Goal: Task Accomplishment & Management: Complete application form

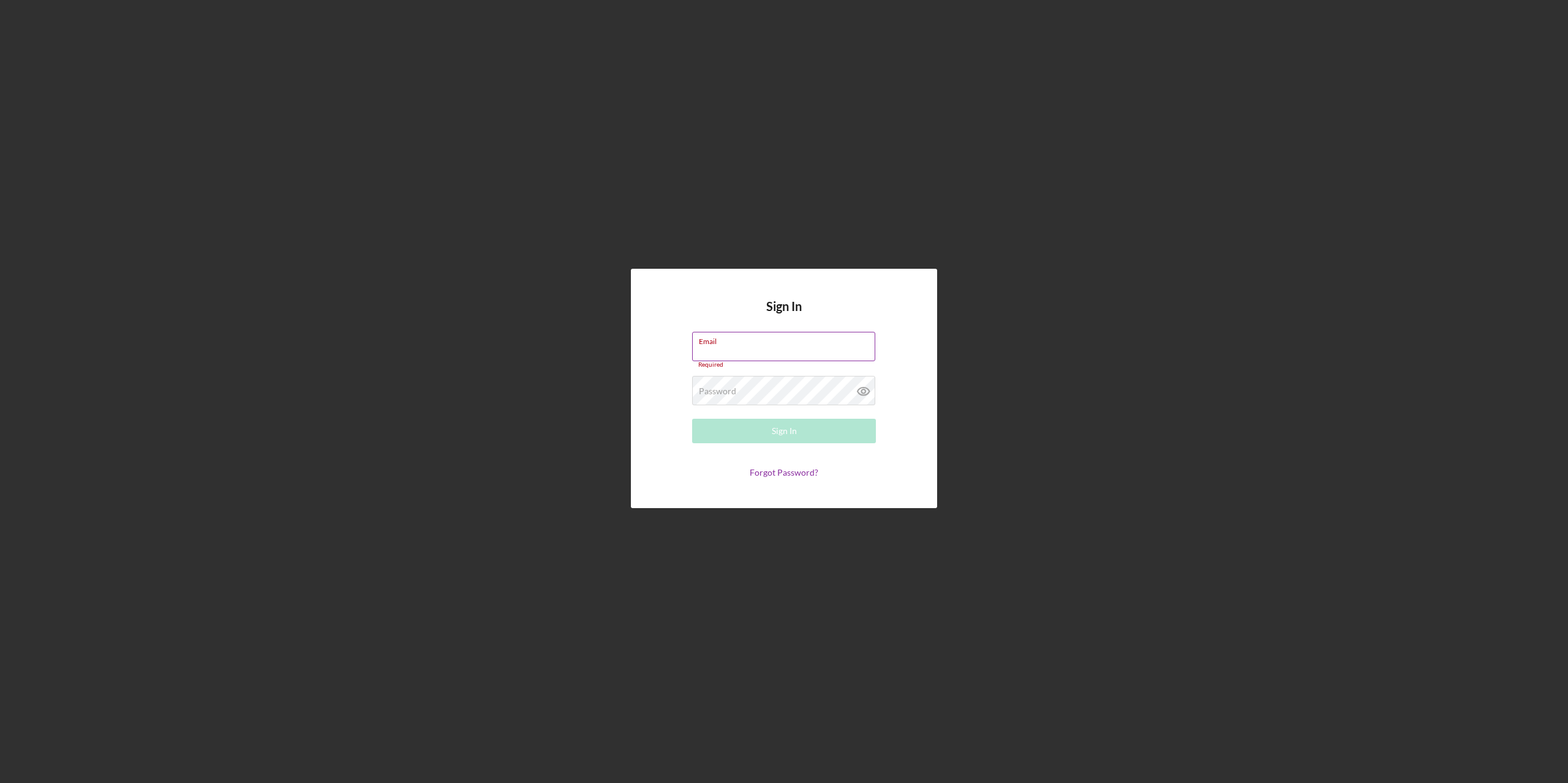
type input "ryangott85@gmail.com"
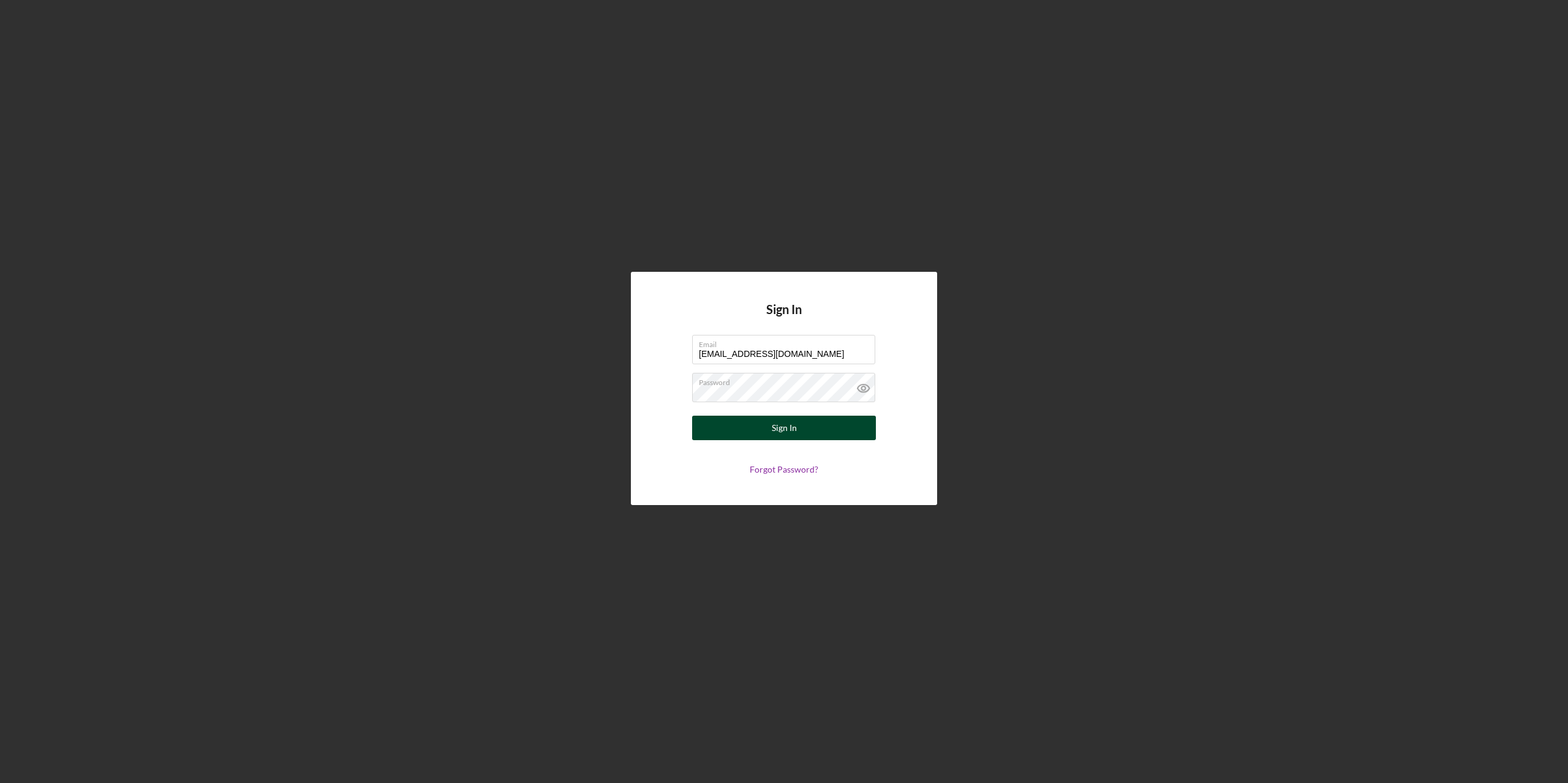
click at [781, 426] on div "Sign In" at bounding box center [784, 427] width 25 height 24
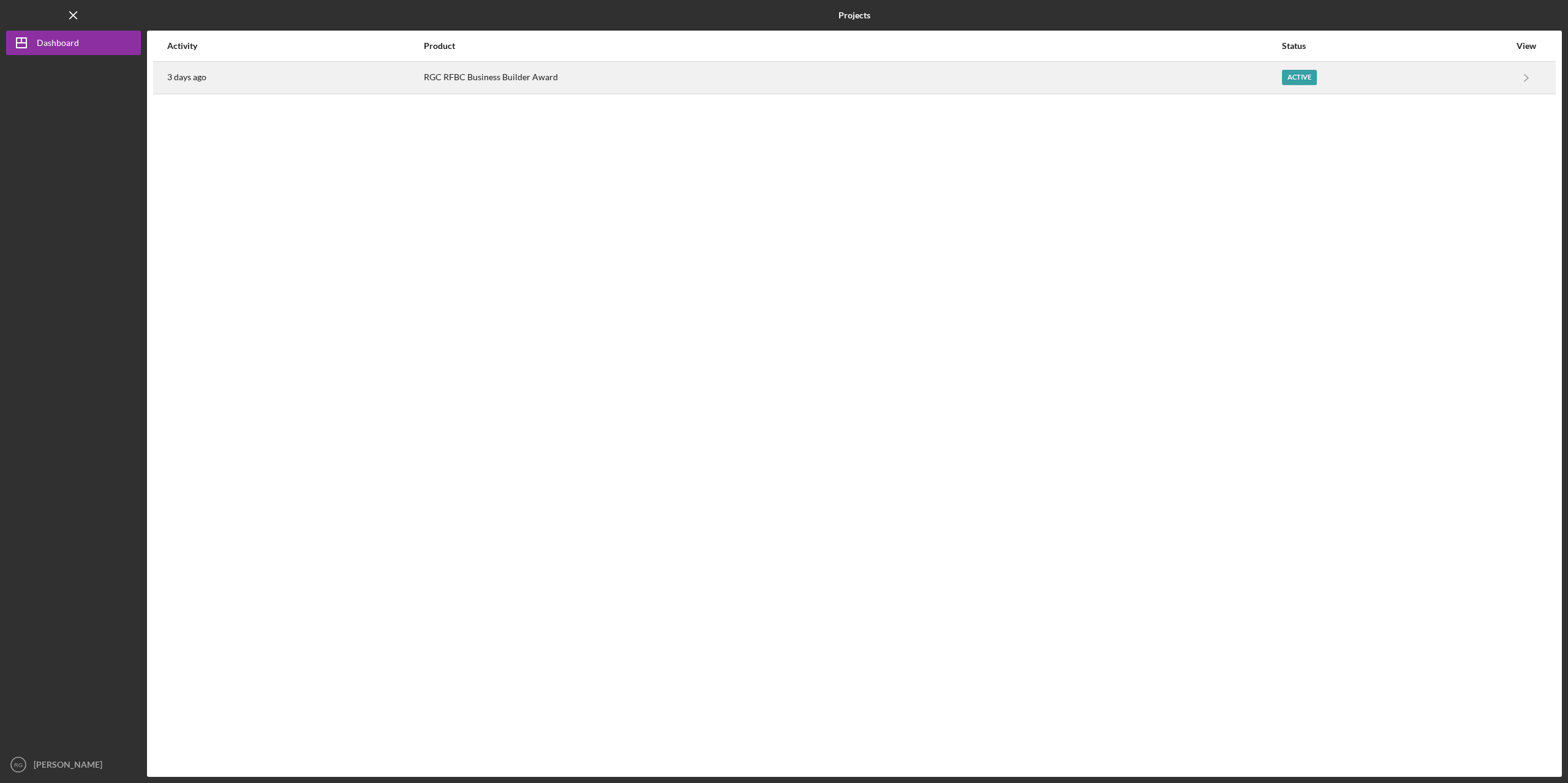
click at [658, 84] on div "RGC RFBC Business Builder Award" at bounding box center [852, 78] width 857 height 31
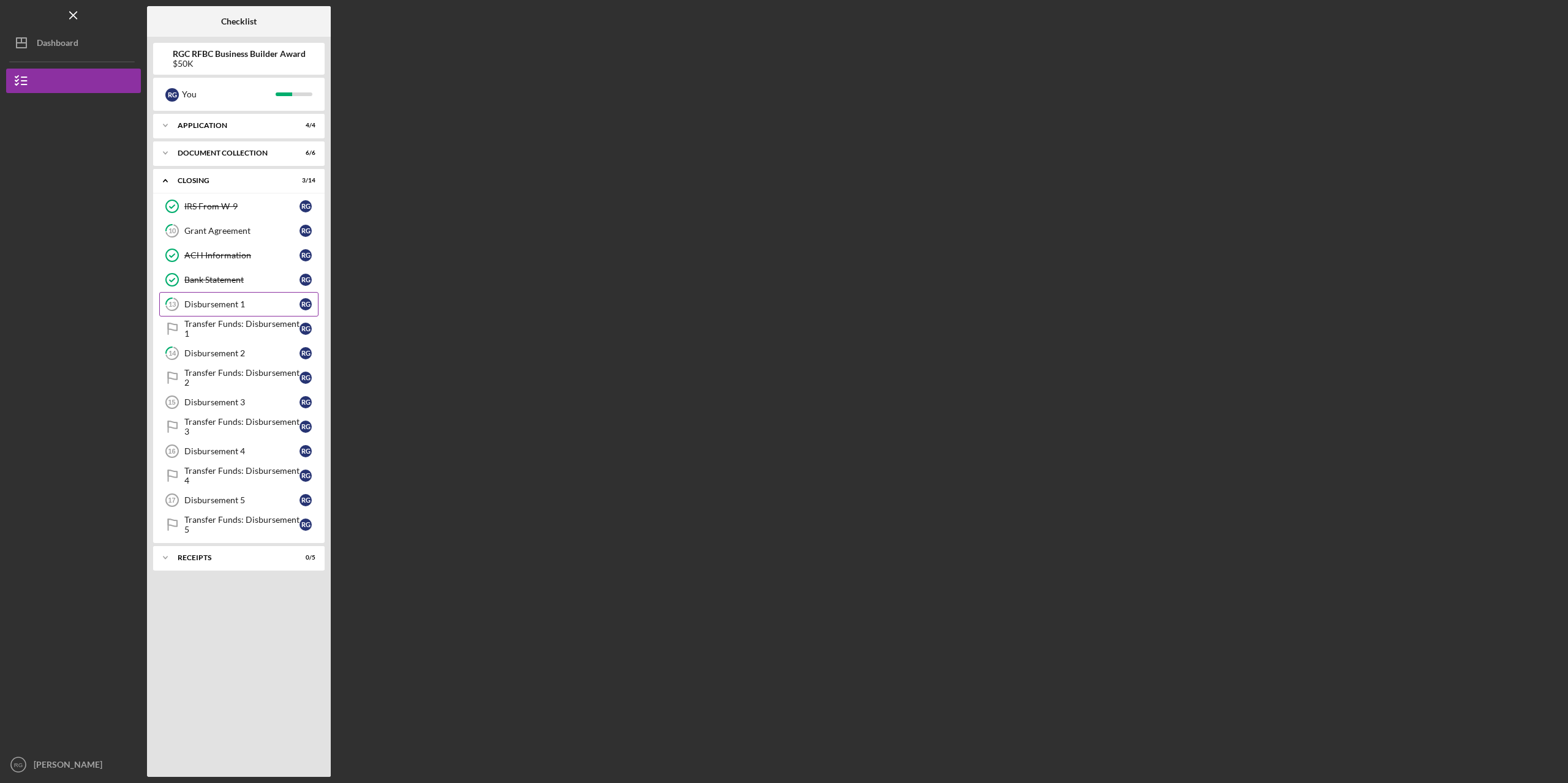
click at [230, 306] on div "Disbursement 1" at bounding box center [242, 304] width 115 height 10
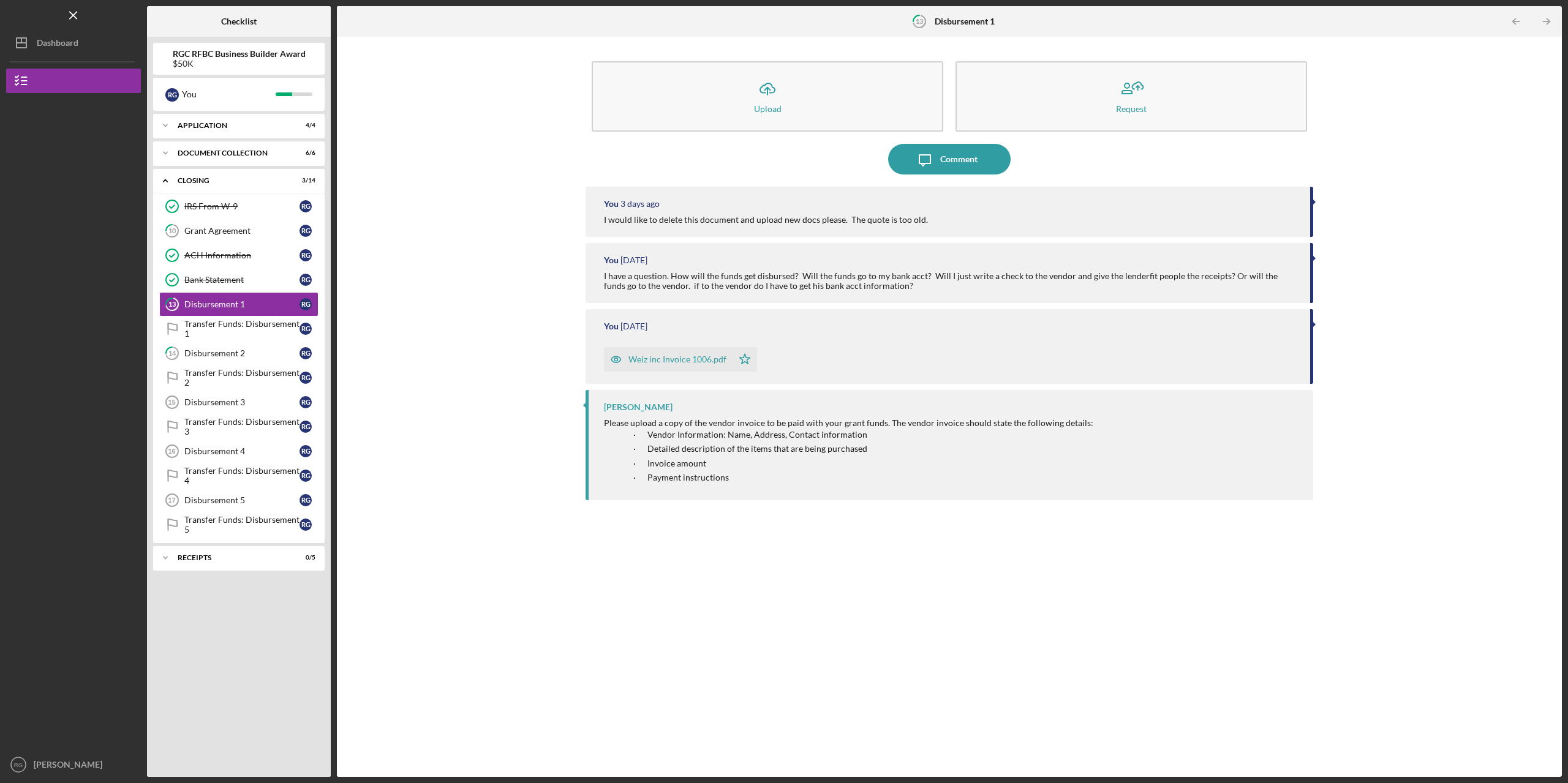
click at [684, 360] on div "Weiz inc Invoice 1006.pdf" at bounding box center [677, 360] width 98 height 10
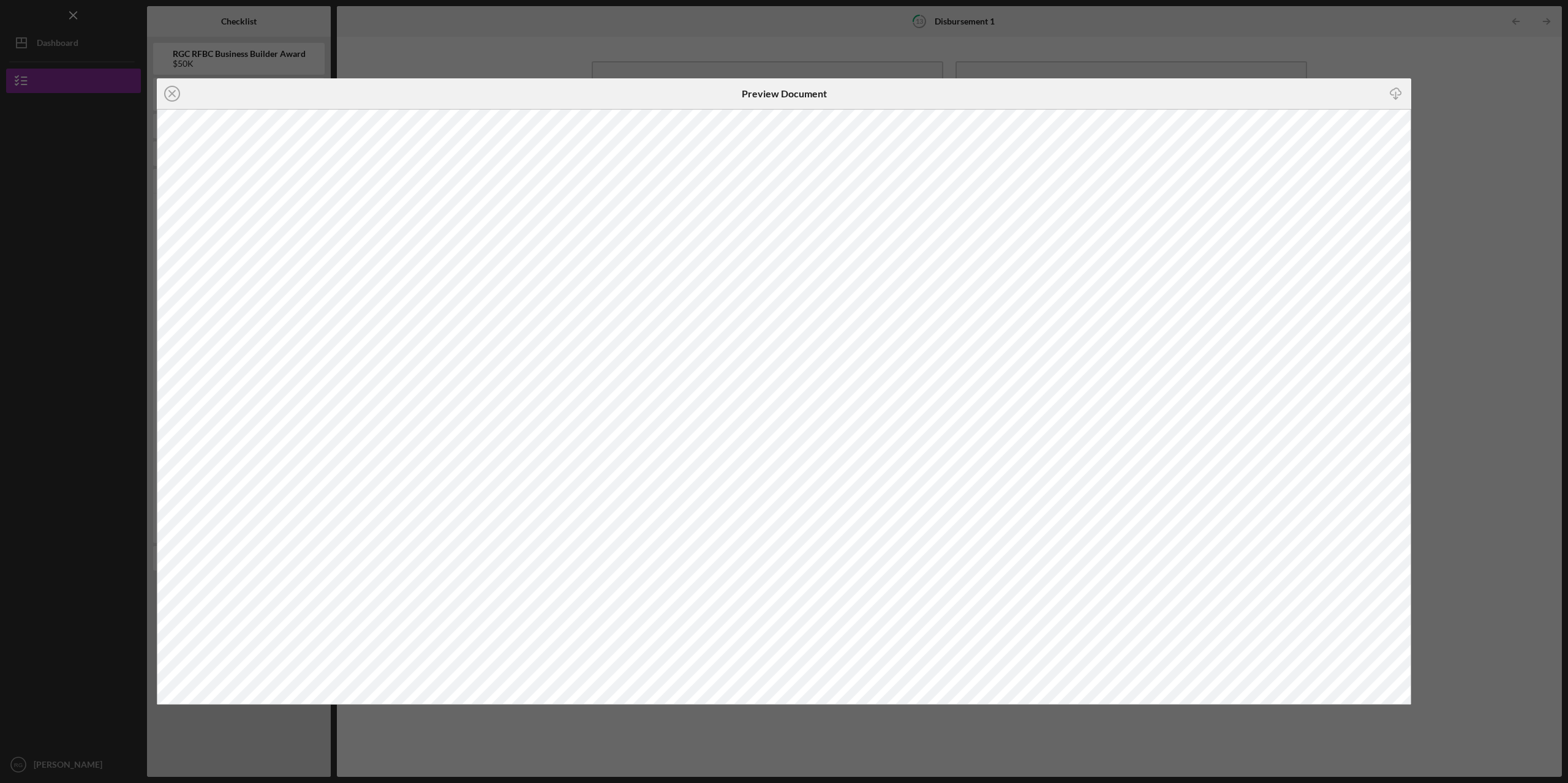
click at [173, 90] on icon "Icon/Close" at bounding box center [172, 93] width 31 height 31
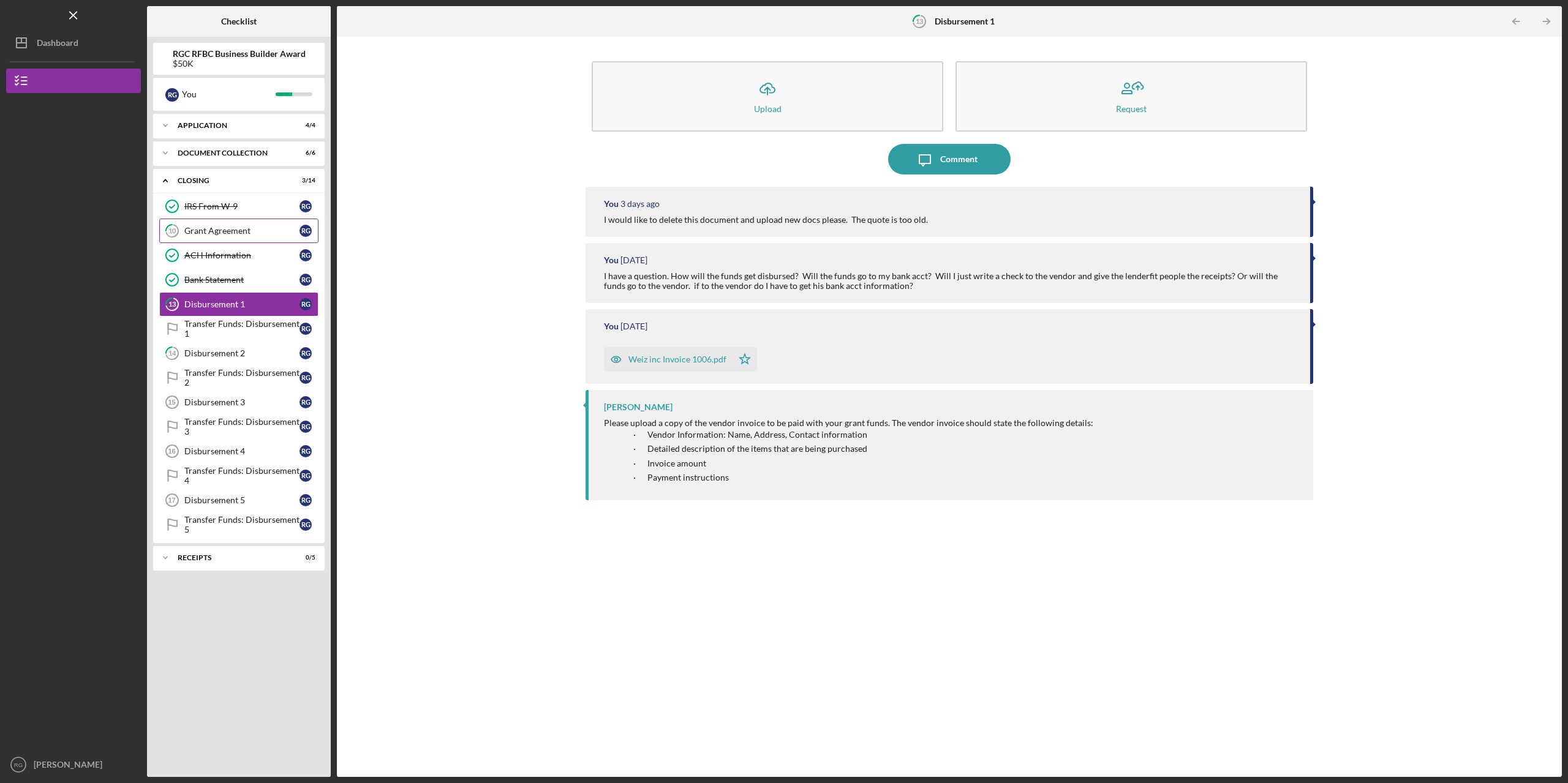
click at [228, 228] on div "Grant Agreement" at bounding box center [242, 231] width 115 height 10
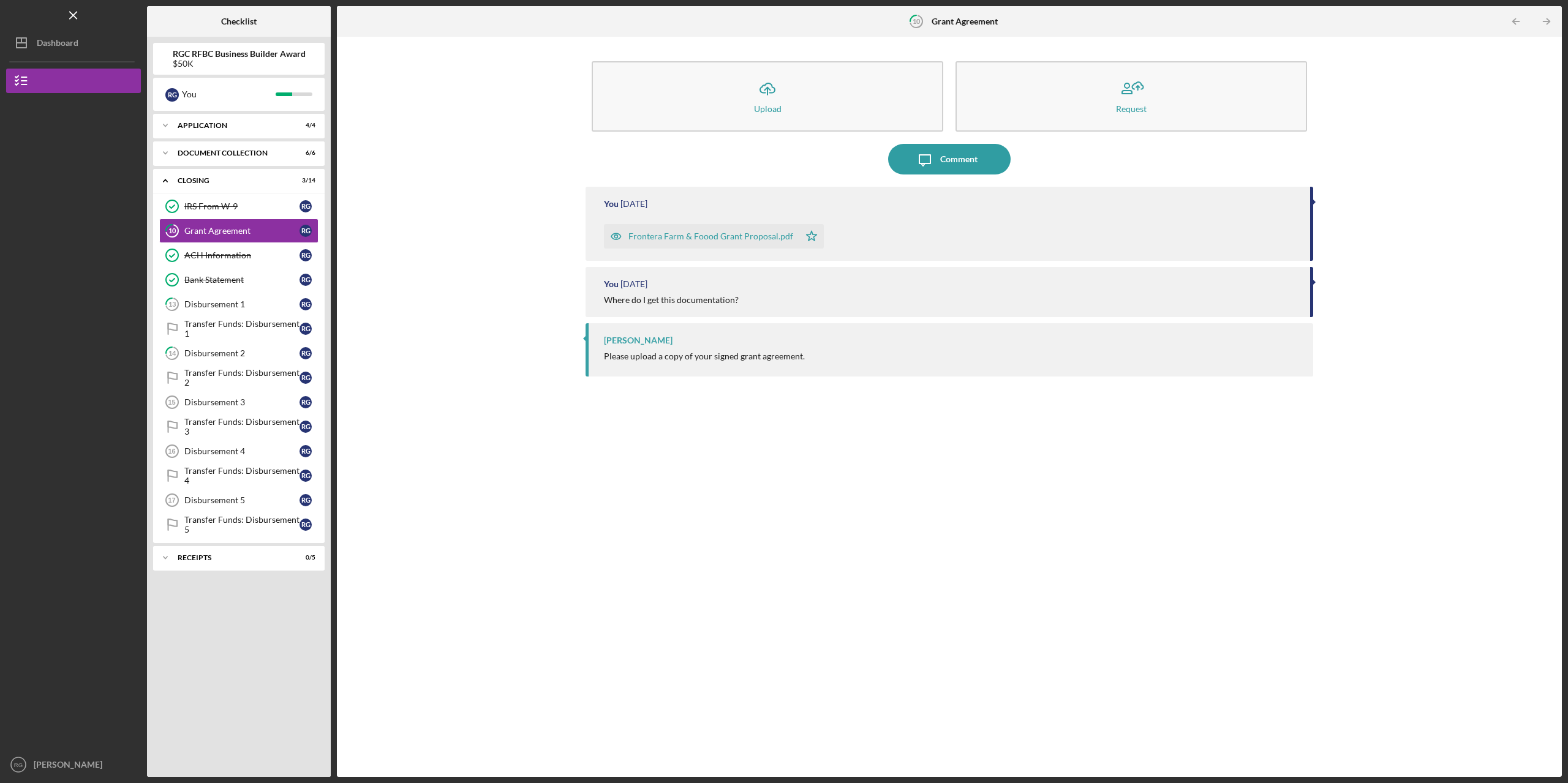
click at [732, 235] on div "Frontera Farm & Foood Grant Proposal.pdf" at bounding box center [710, 237] width 164 height 10
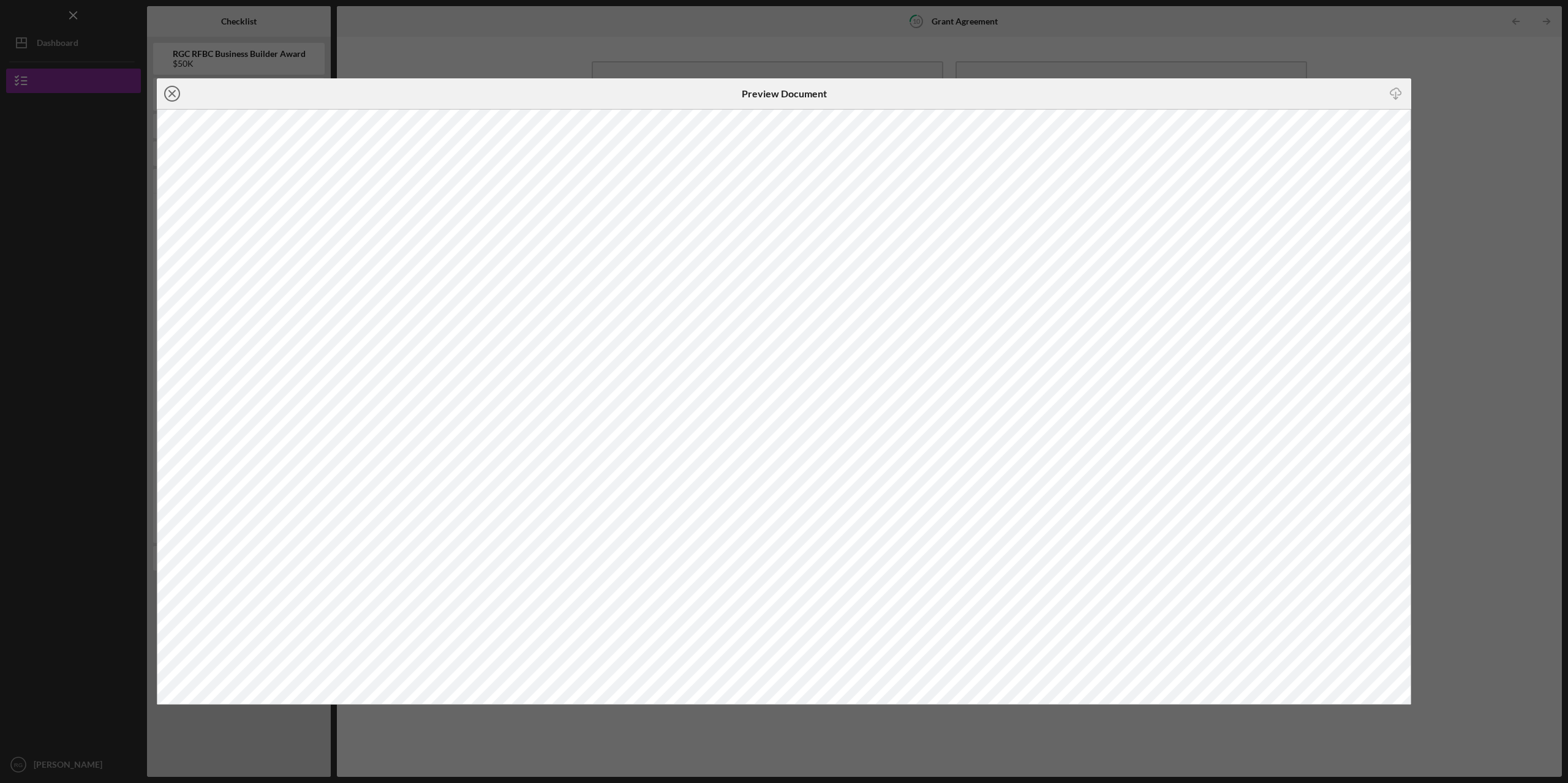
click at [170, 95] on line at bounding box center [172, 93] width 6 height 6
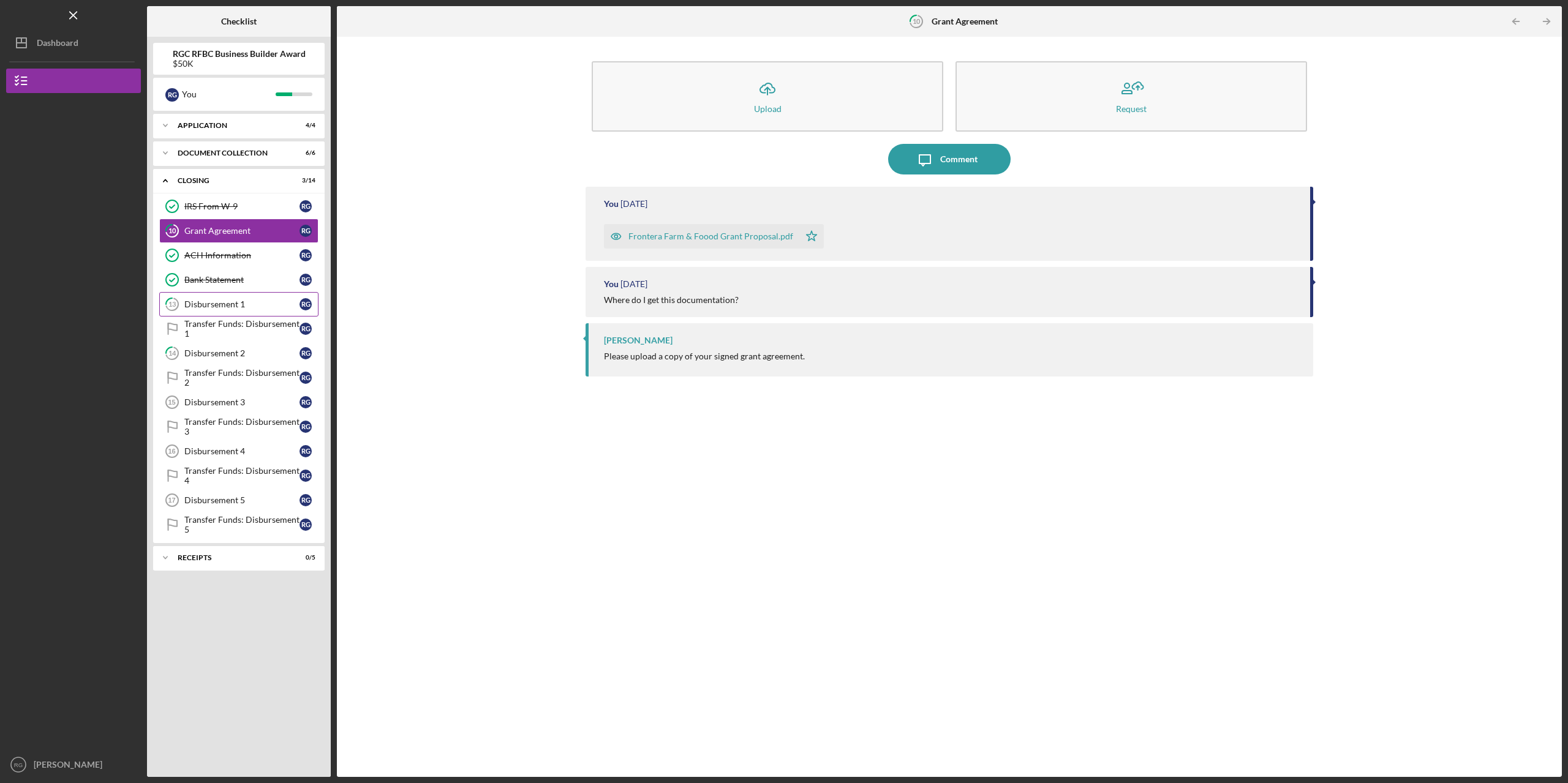
click at [212, 306] on div "Disbursement 1" at bounding box center [242, 304] width 115 height 10
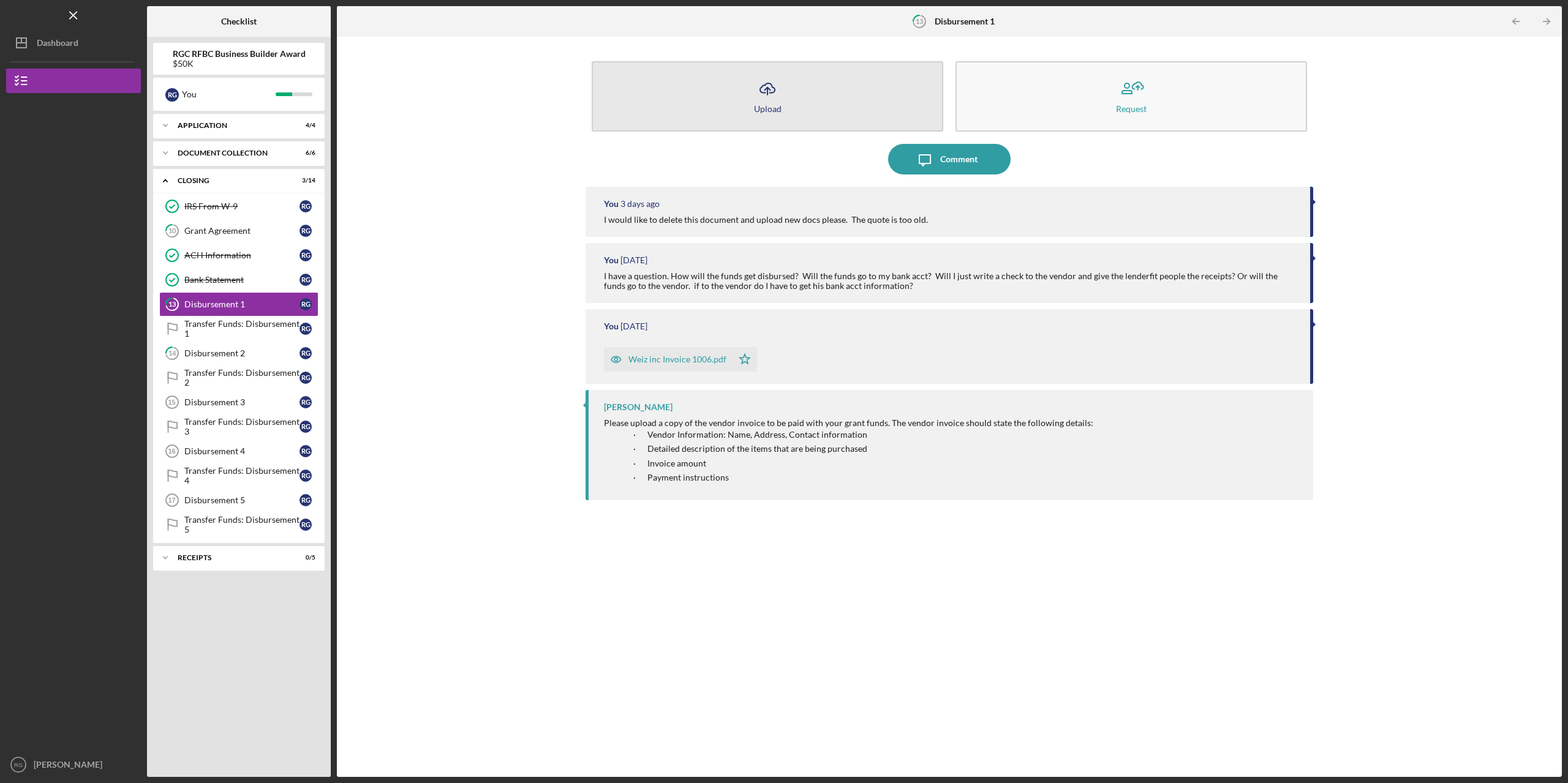
click at [767, 107] on div "Upload" at bounding box center [768, 109] width 28 height 10
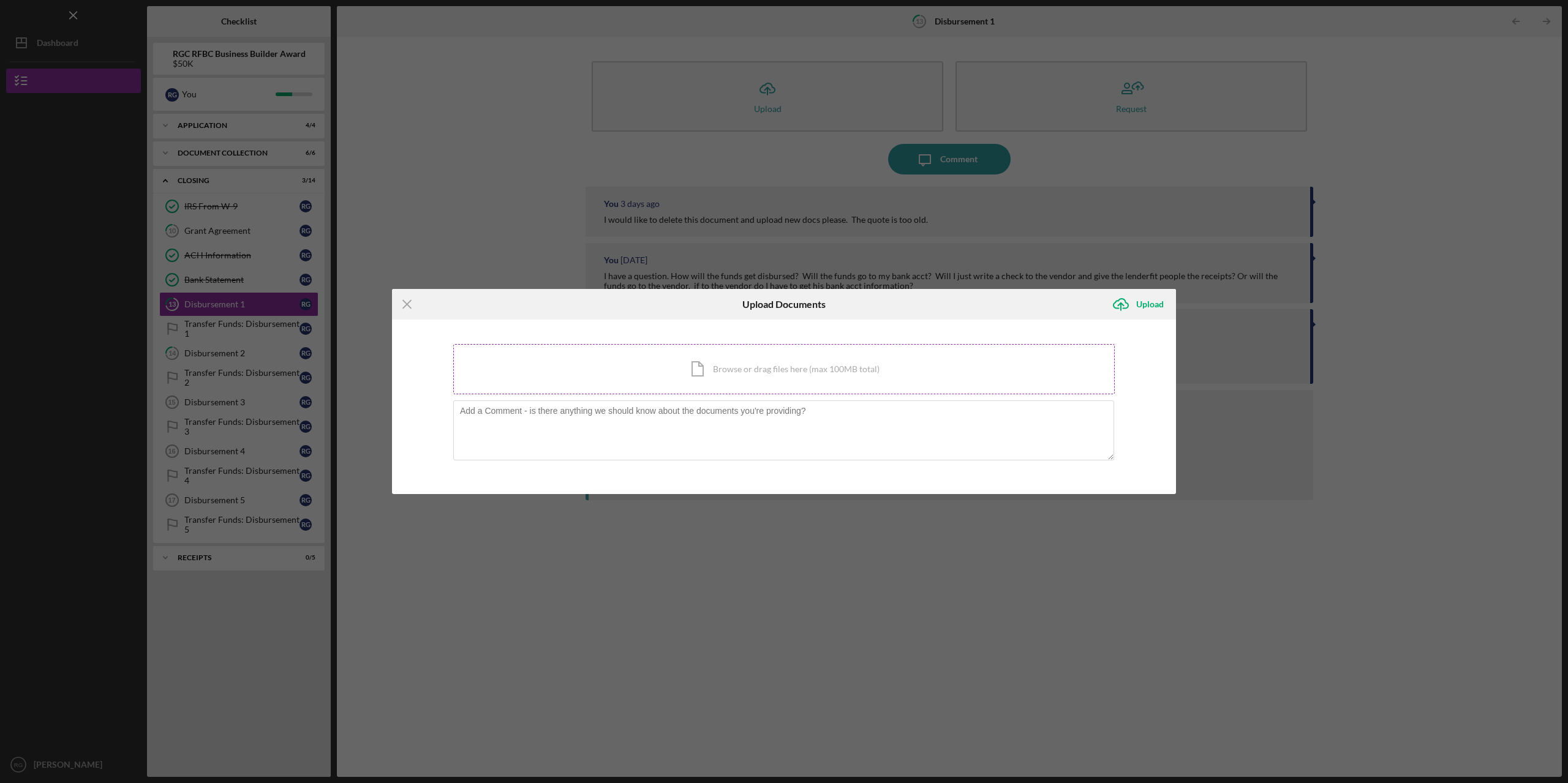
click at [753, 377] on div "Icon/Document Browse or drag files here (max 100MB total) Tap to choose files o…" at bounding box center [784, 369] width 662 height 50
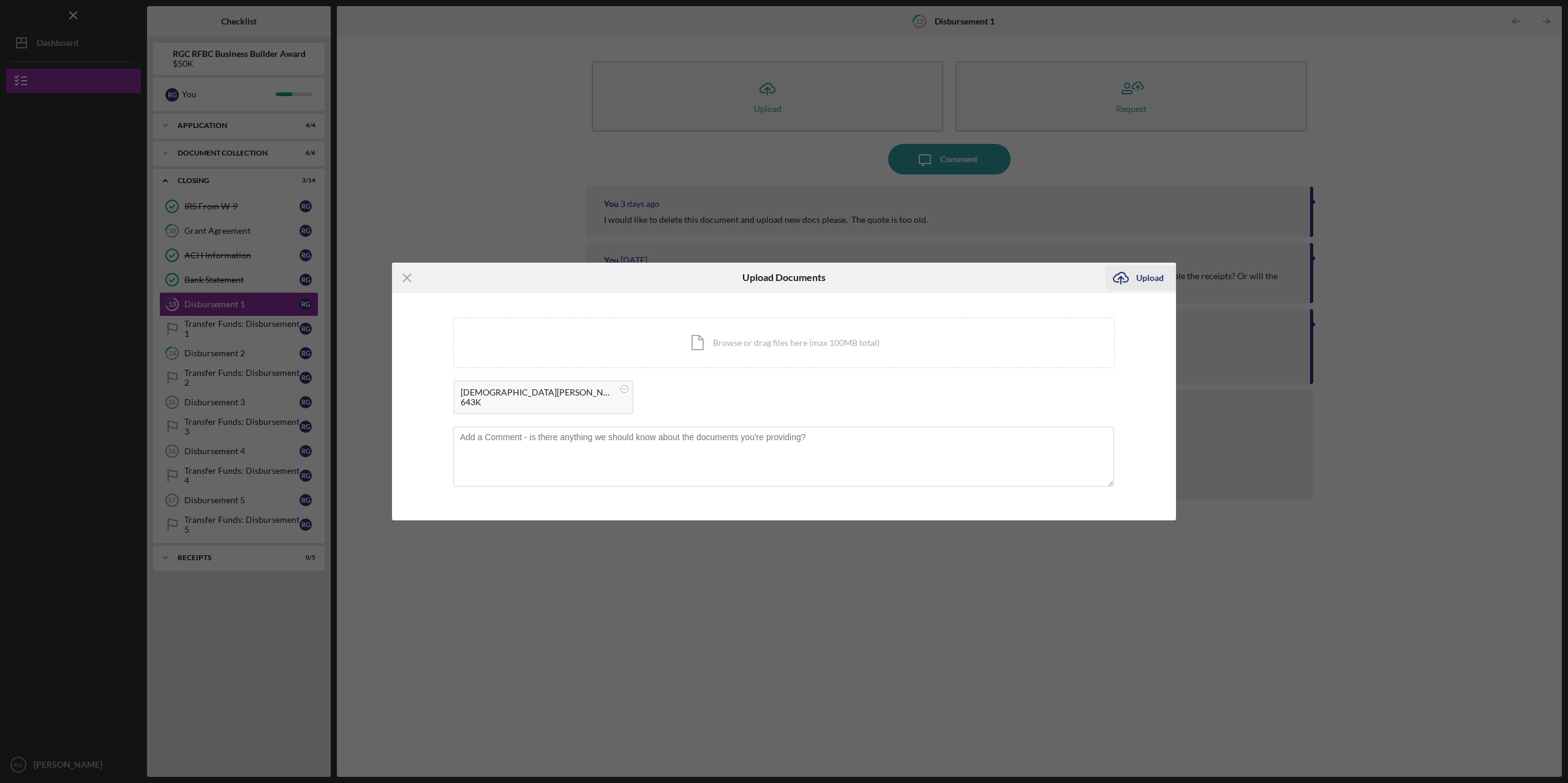
click at [1149, 283] on div "Upload" at bounding box center [1150, 277] width 28 height 24
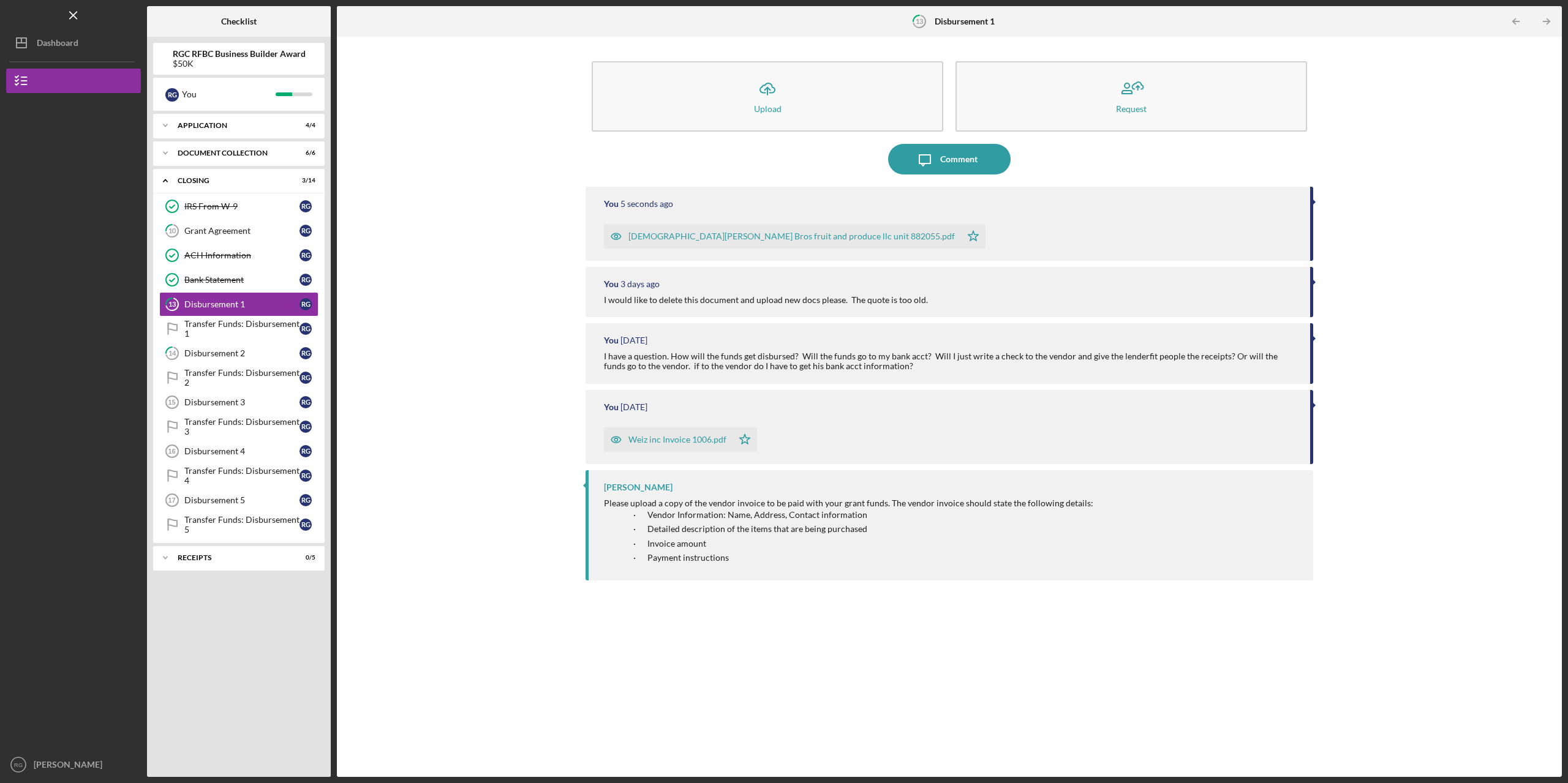
click at [746, 239] on div "[DEMOGRAPHIC_DATA][PERSON_NAME] Bros fruit and produce llc unit 882055.pdf" at bounding box center [791, 237] width 326 height 10
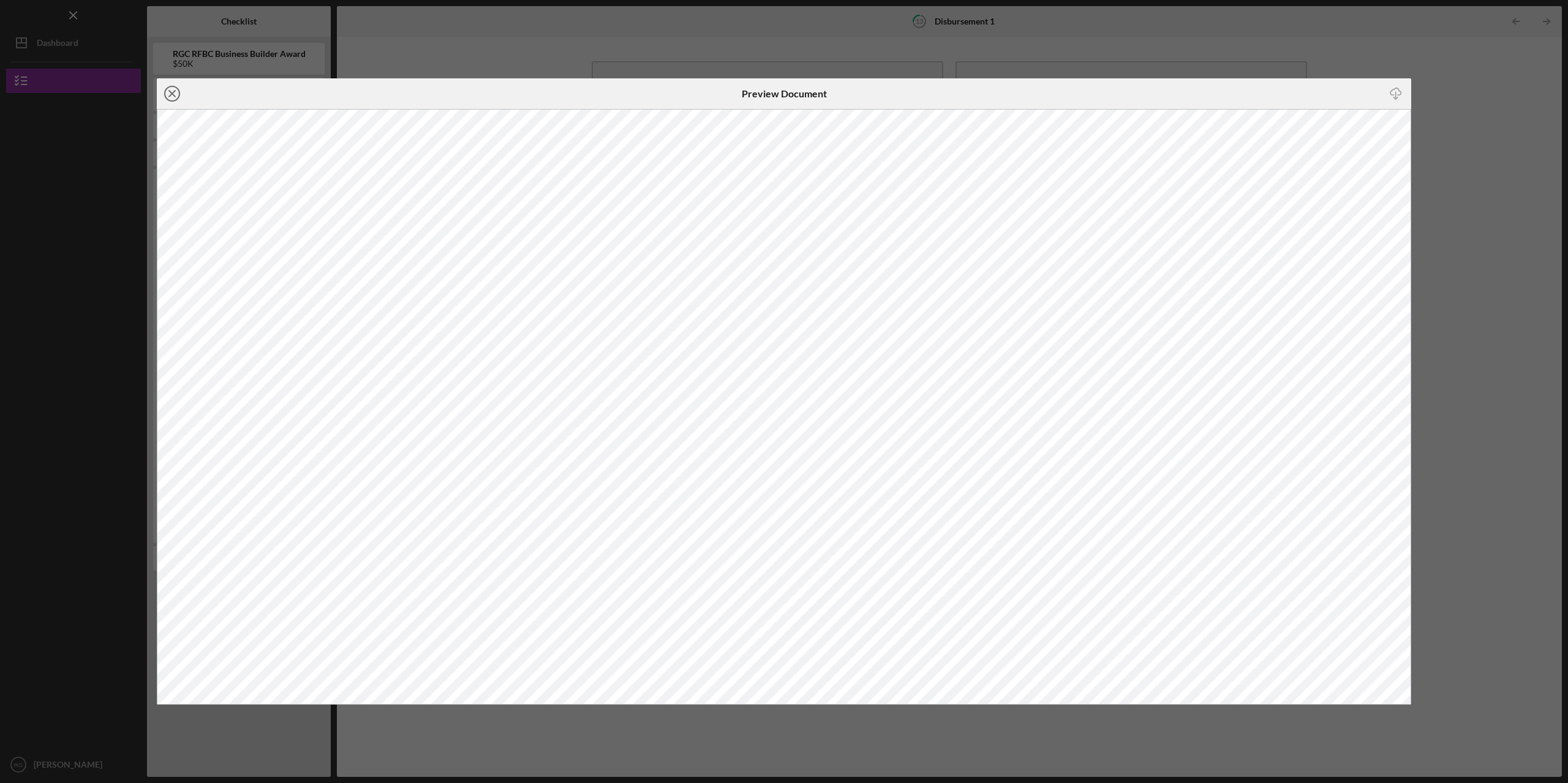
click at [169, 95] on icon "Icon/Close" at bounding box center [172, 93] width 31 height 31
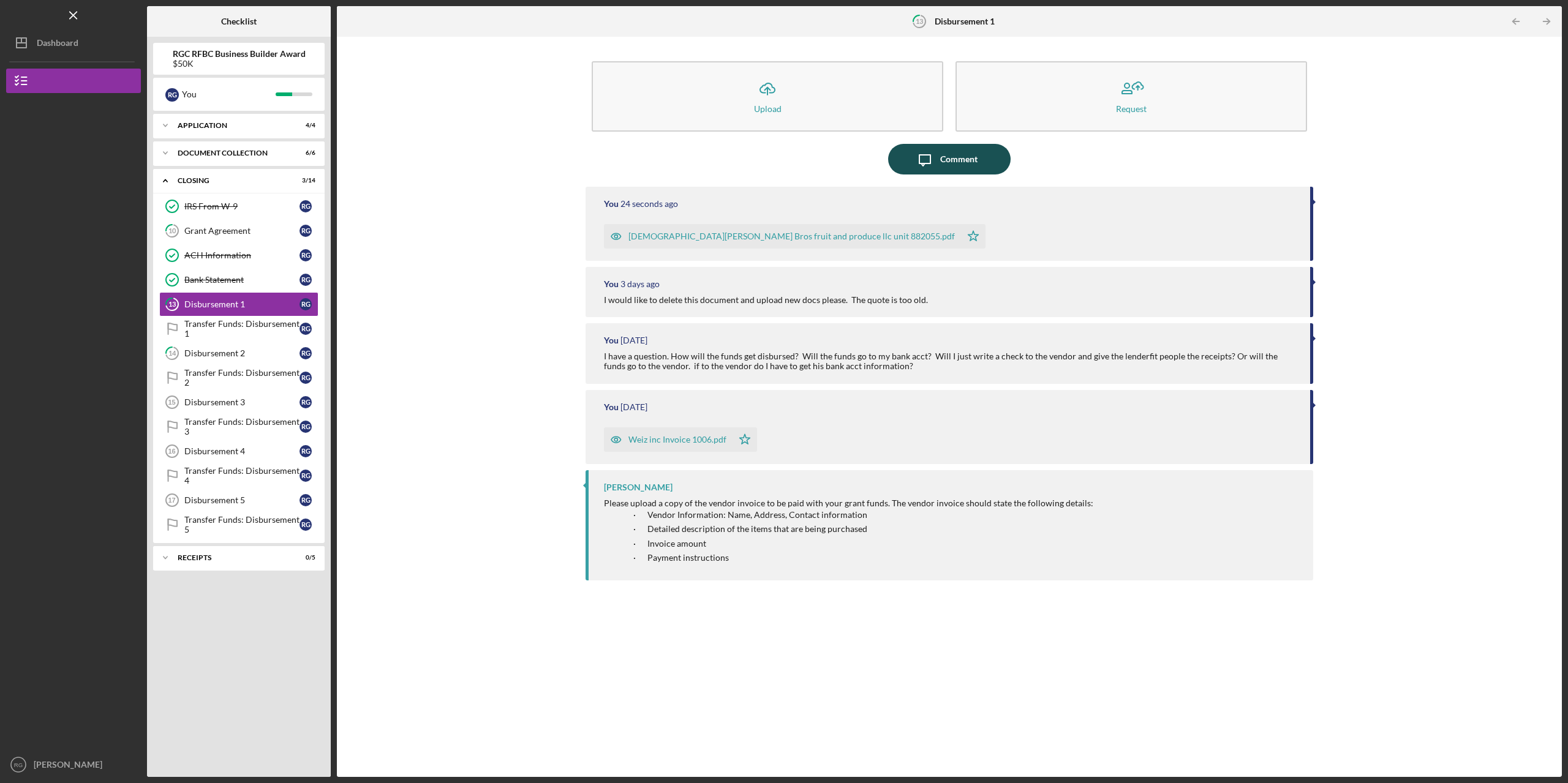
click at [986, 154] on button "Icon/Message Comment" at bounding box center [948, 160] width 122 height 31
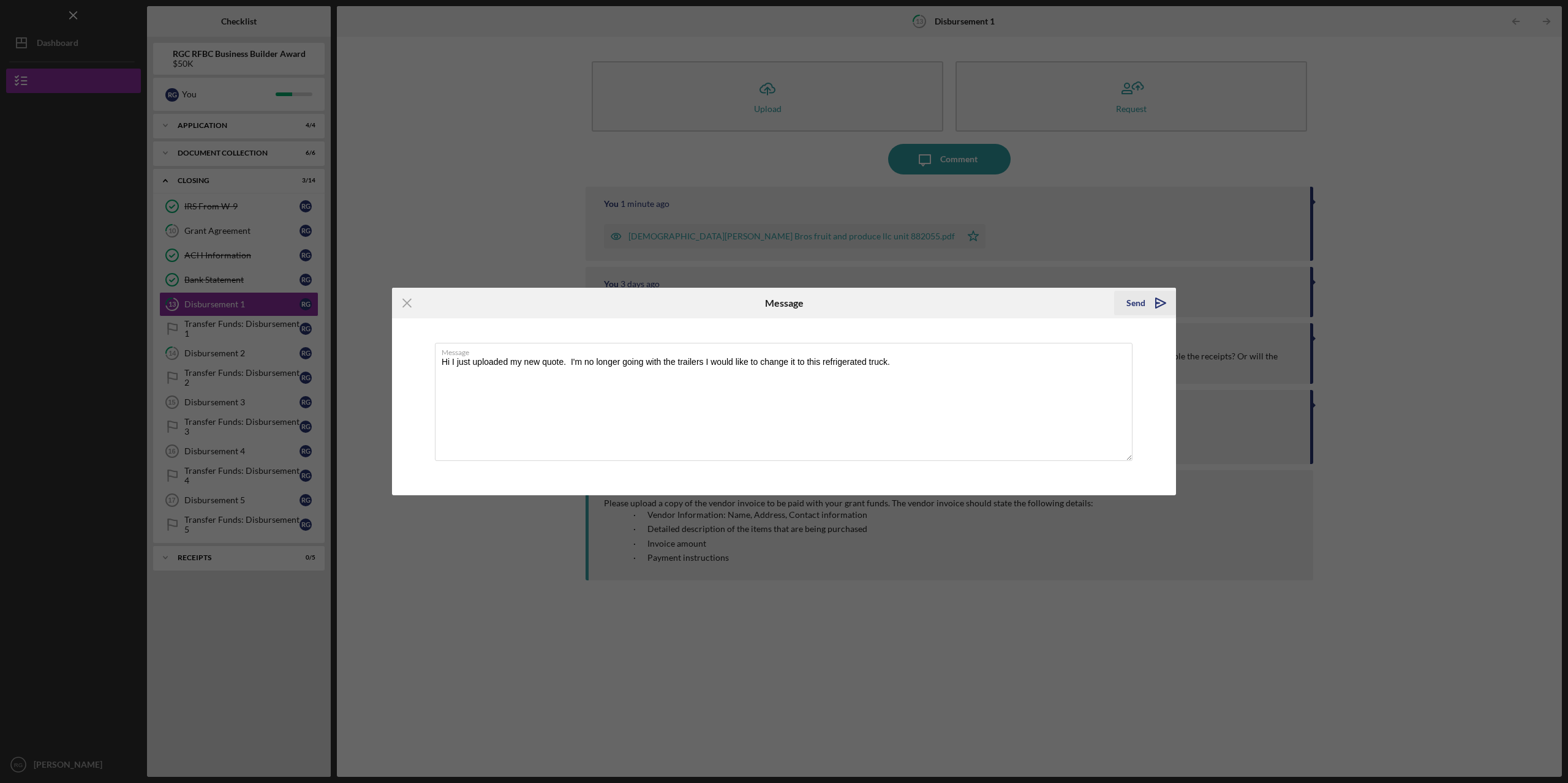
type textarea "Hi I just uploaded my new quote. I'm no longer going with the trailers I would …"
click at [1143, 308] on div "Send" at bounding box center [1136, 302] width 19 height 24
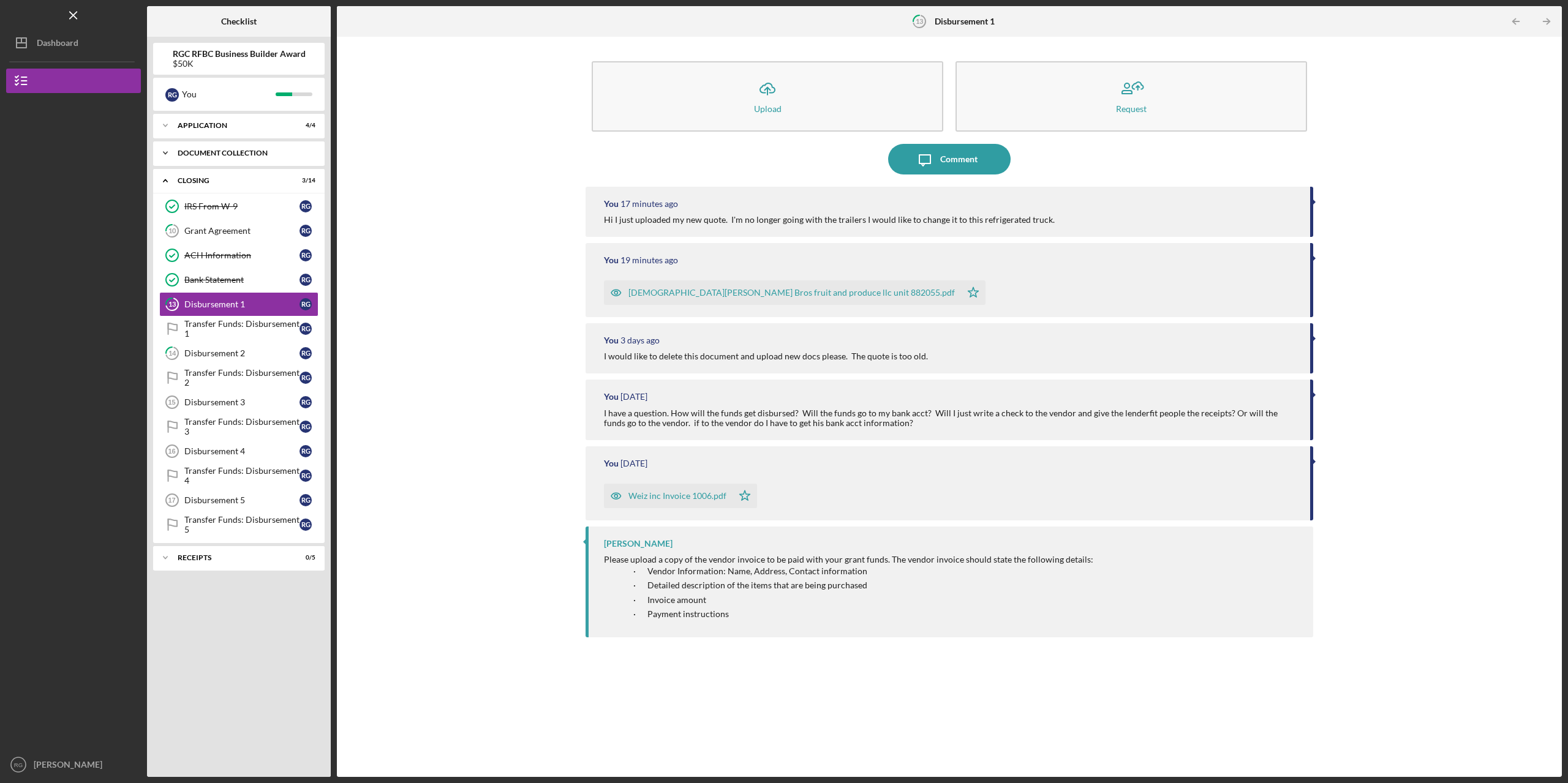
click at [166, 127] on polyline at bounding box center [165, 125] width 4 height 3
